Goal: Check status: Check status

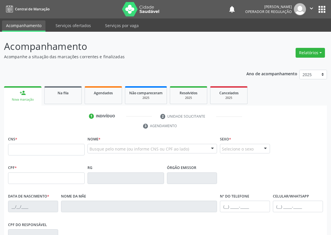
click at [12, 145] on input "text" at bounding box center [46, 150] width 77 height 12
drag, startPoint x: 49, startPoint y: 148, endPoint x: 0, endPoint y: 162, distance: 51.2
click at [0, 162] on div "Acompanhamento Acompanhe a situação das marcações correntes e finalizadas Relat…" at bounding box center [165, 177] width 331 height 290
type input "708 6040 2182 9584"
type input "885.794.254-68"
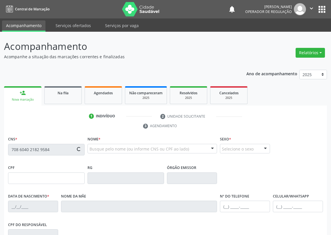
type input "12/10/1950"
type input "Maria José da Silva"
type input "(83) 99124-9467"
type input "276"
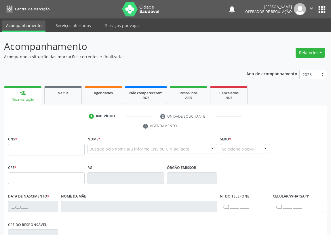
click at [14, 145] on input "text" at bounding box center [46, 150] width 77 height 12
type input "705 0046 9458 0553"
type input "20/04/1952"
type input "Augusta Serafim de Souza"
type input "(83) 99126-4627"
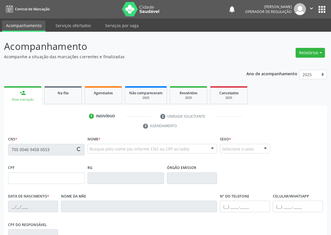
type input "(83) 99126-4627"
type input "019.216.874-60"
type input "77"
type input "602.869.204-25"
drag, startPoint x: 17, startPoint y: 148, endPoint x: 8, endPoint y: 137, distance: 14.3
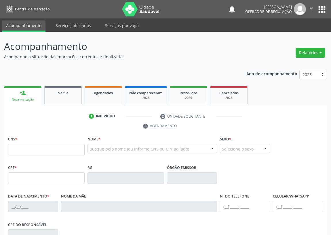
click at [13, 145] on input "text" at bounding box center [46, 150] width 77 height 12
type input "708 2041 3353 4741"
type input "117.394.144-46"
type input "15/02/1950"
type input "Maria Genuína Conceição"
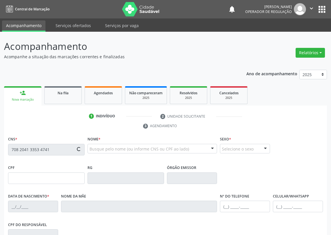
type input "(83) 99161-4964"
type input "S/N"
click at [11, 149] on input "text" at bounding box center [46, 150] width 77 height 12
type input "708 7041 6898 1693"
type input "[DATE]"
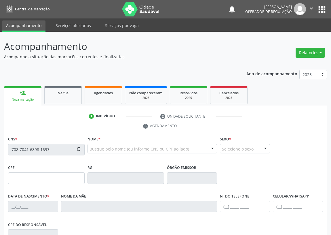
type input "[PERSON_NAME]"
type input "[PHONE_NUMBER]"
type input "358"
type input "033.249.964-22"
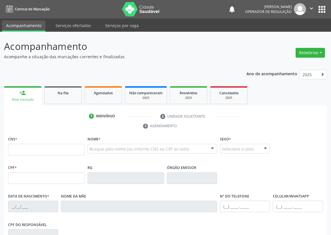
click at [14, 147] on input "text" at bounding box center [46, 150] width 77 height 12
click at [15, 148] on input "text" at bounding box center [46, 150] width 77 height 12
type input "709 2022 0882 8239"
type input "08/07/1968"
type input "Antonia Josefa da Silva"
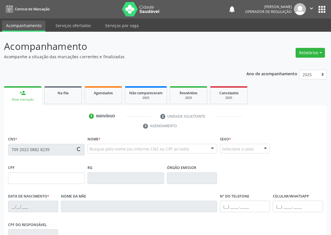
type input "(83) 99156-0146"
type input "049.708.624-78"
type input "S/N"
click at [18, 149] on input "text" at bounding box center [46, 150] width 77 height 12
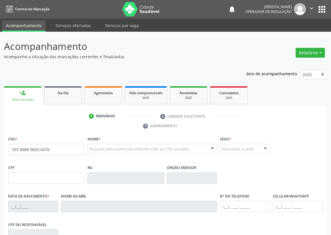
type input "703 0088 0603 0476"
type input "013.024.827-42"
type input "05/11/1969"
type input "Josefa Isidoro de Melo"
type input "(83) 99144-2272"
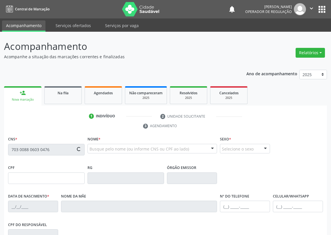
type input "S/N"
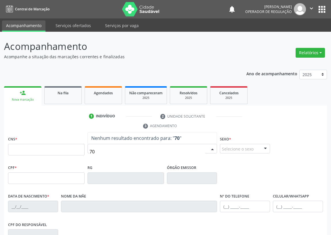
type input "7"
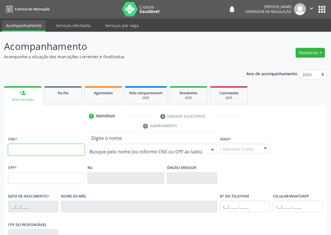
click at [10, 151] on input "text" at bounding box center [46, 150] width 77 height 12
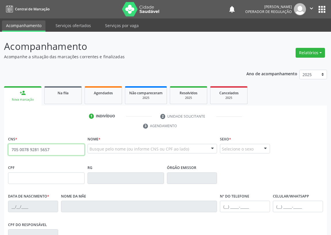
type input "705 0078 9281 5657"
type input "[DATE]"
type input "[PERSON_NAME]"
type input "[PHONE_NUMBER]"
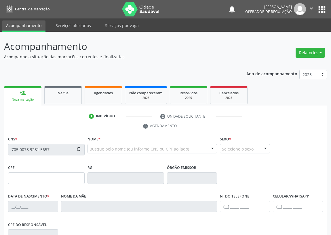
type input "101"
type input "069.906.984-03"
